Goal: Information Seeking & Learning: Learn about a topic

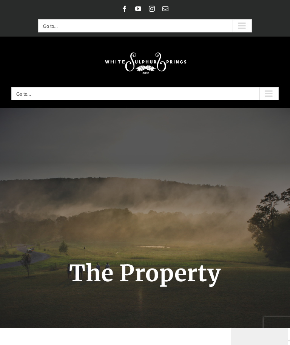
click at [261, 21] on div "About Us Upcoming Events Contact Us Directions My WSS Account Donate Go to... A…" at bounding box center [144, 25] width 267 height 13
click at [247, 31] on div "Secondary Mobile Menu" at bounding box center [241, 26] width 19 height 12
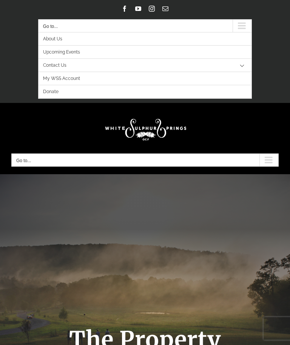
click at [78, 55] on span "Upcoming Events" at bounding box center [61, 52] width 37 height 13
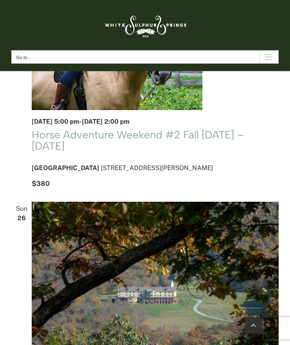
scroll to position [847, 0]
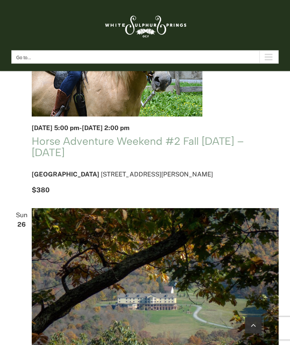
click at [272, 62] on div "Main Menu Mobile Sticky" at bounding box center [268, 57] width 19 height 12
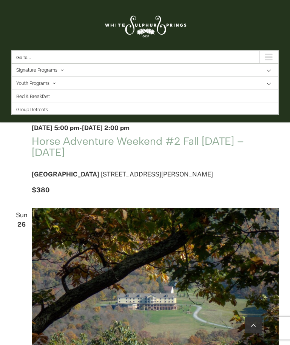
scroll to position [847, 0]
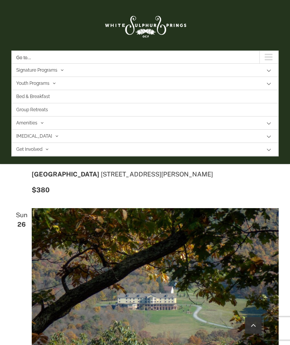
click at [34, 125] on span "Amenities" at bounding box center [26, 123] width 21 height 13
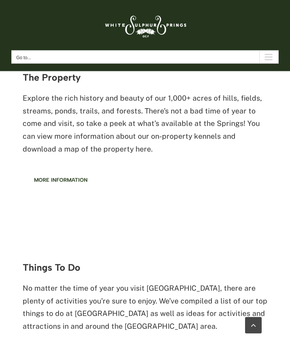
scroll to position [1146, 0]
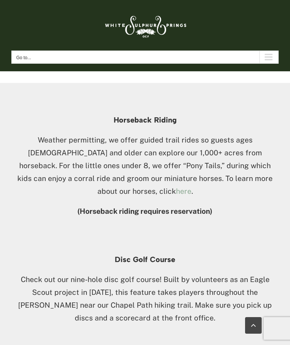
scroll to position [395, 0]
click at [191, 187] on link "here" at bounding box center [183, 191] width 15 height 8
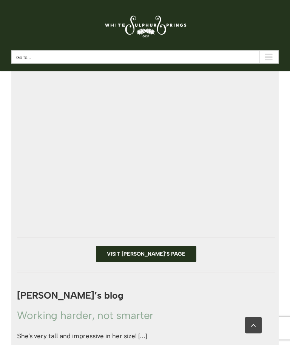
scroll to position [1188, 0]
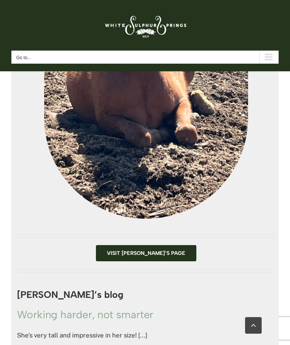
click at [157, 245] on link "Visit Freya’s page" at bounding box center [146, 253] width 100 height 16
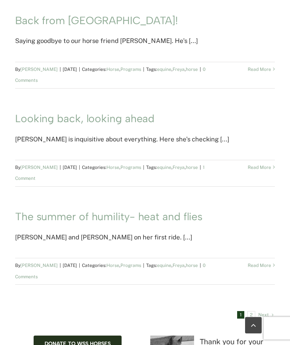
scroll to position [506, 0]
click at [117, 232] on p "[PERSON_NAME] and [PERSON_NAME] on her first ride. [...]" at bounding box center [144, 237] width 259 height 11
click at [152, 217] on link "The summer of humility- heat and flies" at bounding box center [108, 216] width 187 height 13
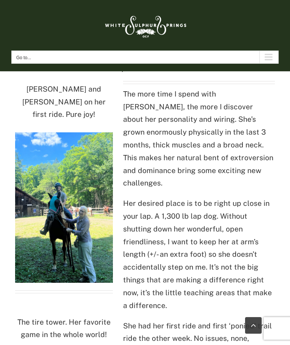
scroll to position [84, 0]
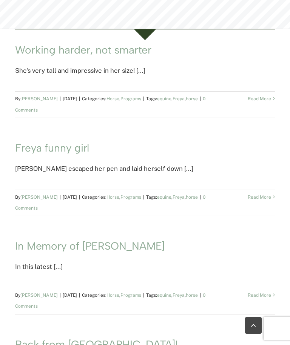
scroll to position [173, 0]
